Goal: Task Accomplishment & Management: Use online tool/utility

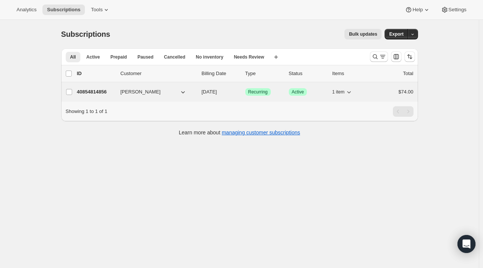
click at [95, 92] on p "40854814856" at bounding box center [96, 92] width 38 height 8
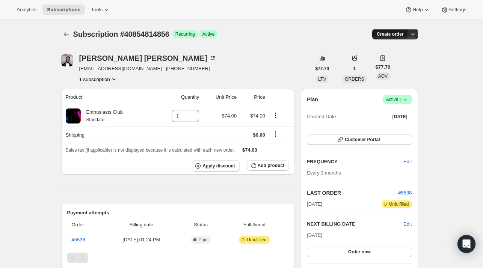
click at [391, 33] on span "Create order" at bounding box center [390, 34] width 27 height 6
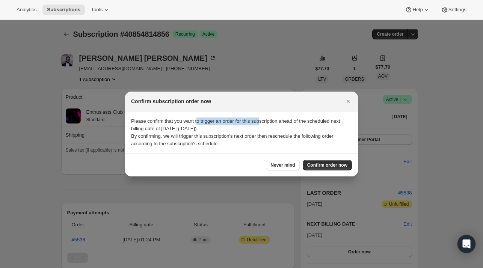
drag, startPoint x: 197, startPoint y: 122, endPoint x: 263, endPoint y: 124, distance: 66.5
click at [263, 124] on p "Please confirm that you want to trigger an order for this subscription ahead of…" at bounding box center [241, 125] width 221 height 15
click at [135, 128] on p "Please confirm that you want to trigger an order for this subscription ahead of…" at bounding box center [241, 125] width 221 height 15
drag, startPoint x: 135, startPoint y: 128, endPoint x: 191, endPoint y: 125, distance: 56.0
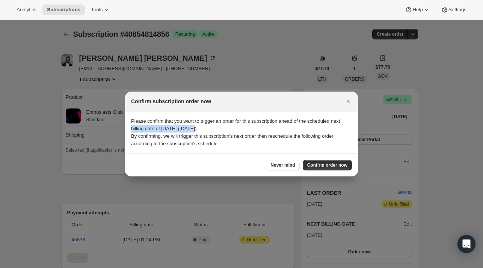
click at [191, 125] on p "Please confirm that you want to trigger an order for this subscription ahead of…" at bounding box center [241, 125] width 221 height 15
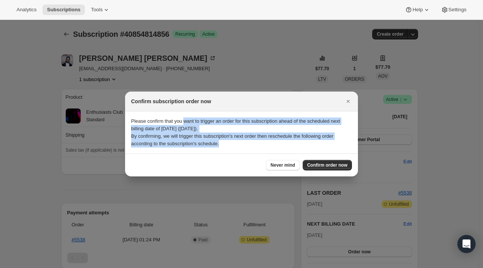
drag, startPoint x: 225, startPoint y: 144, endPoint x: 177, endPoint y: 121, distance: 53.1
click at [177, 121] on section "Please confirm that you want to trigger an order for this subscription ahead of…" at bounding box center [241, 133] width 233 height 42
click at [177, 121] on p "Please confirm that you want to trigger an order for this subscription ahead of…" at bounding box center [241, 125] width 221 height 15
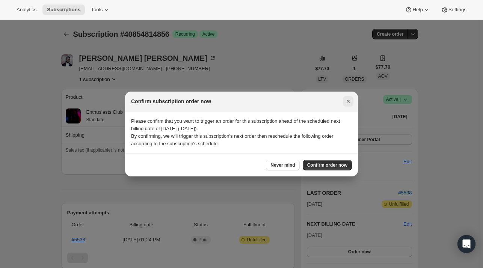
click at [347, 101] on icon "Close" at bounding box center [348, 102] width 8 height 8
